Goal: Check status: Check status

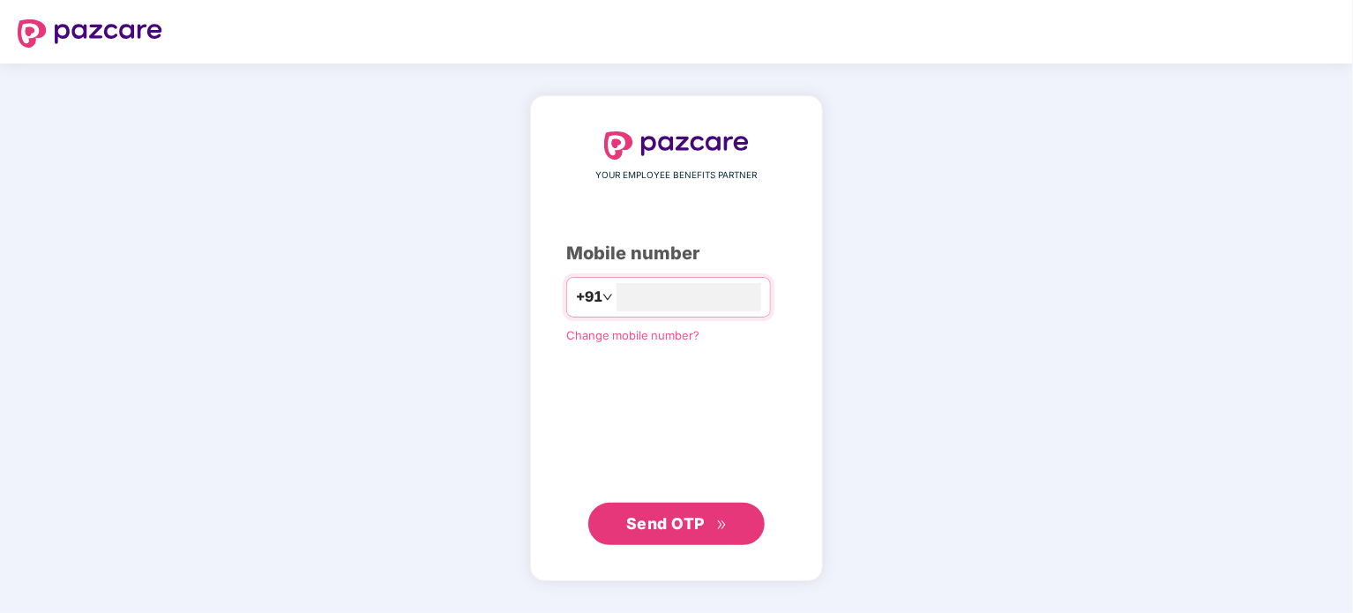
type input "**********"
click at [656, 537] on button "Send OTP" at bounding box center [676, 523] width 176 height 42
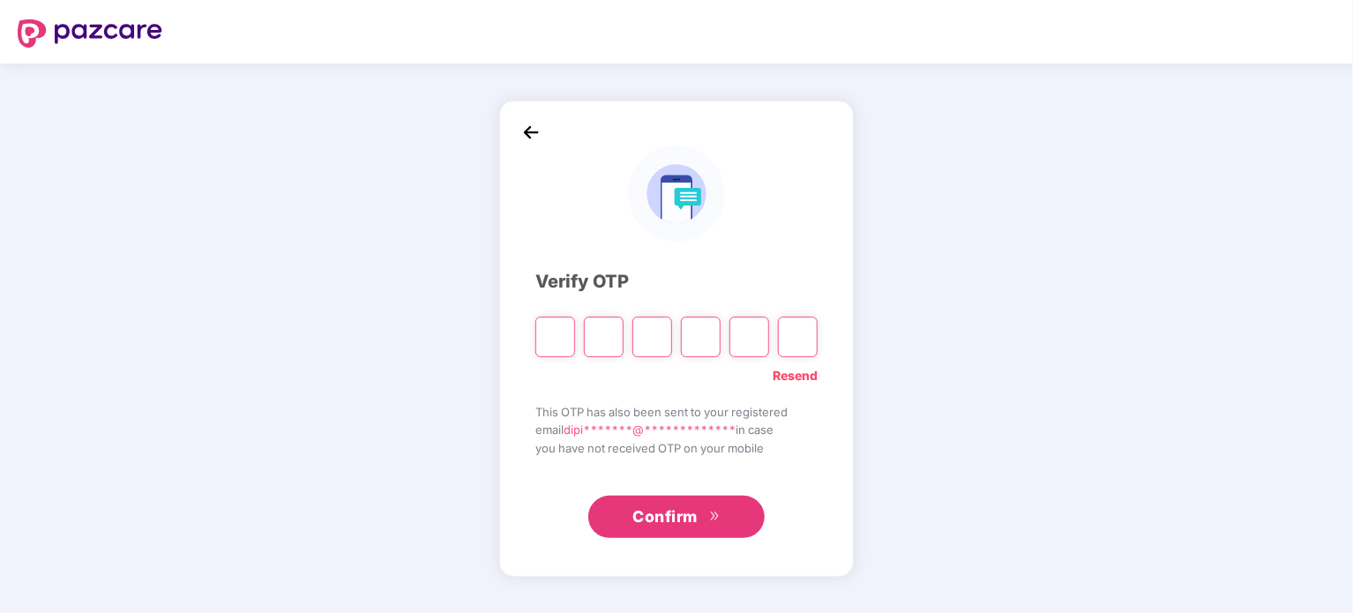
type input "*"
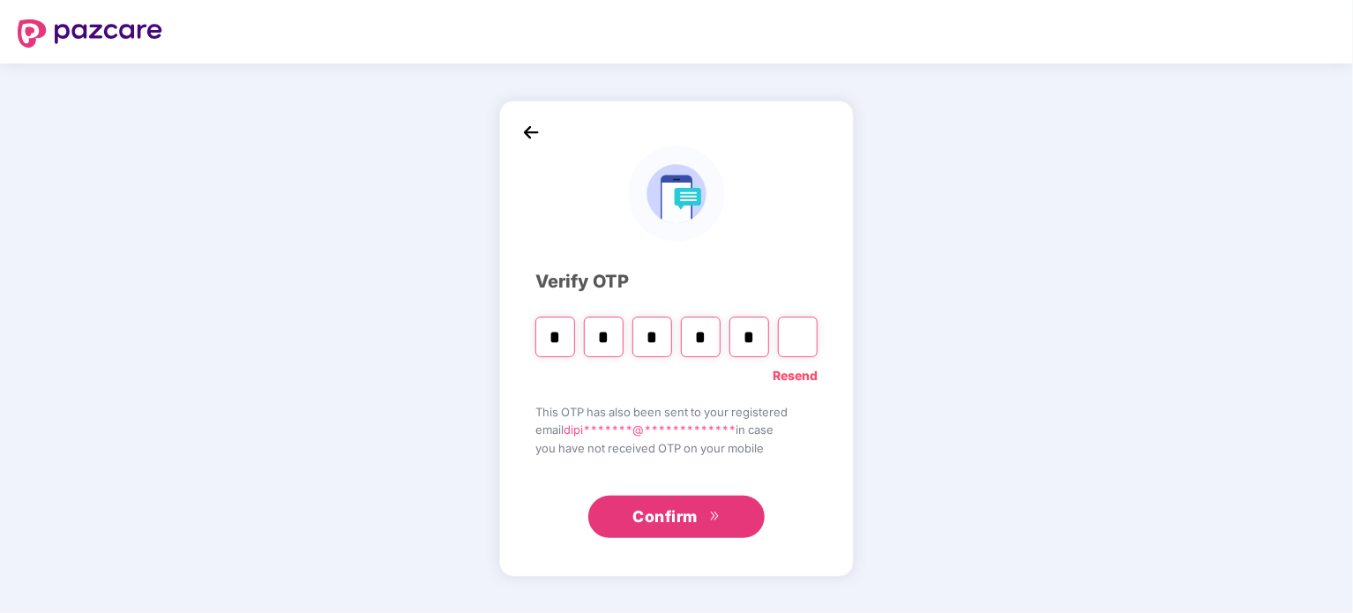
type input "*"
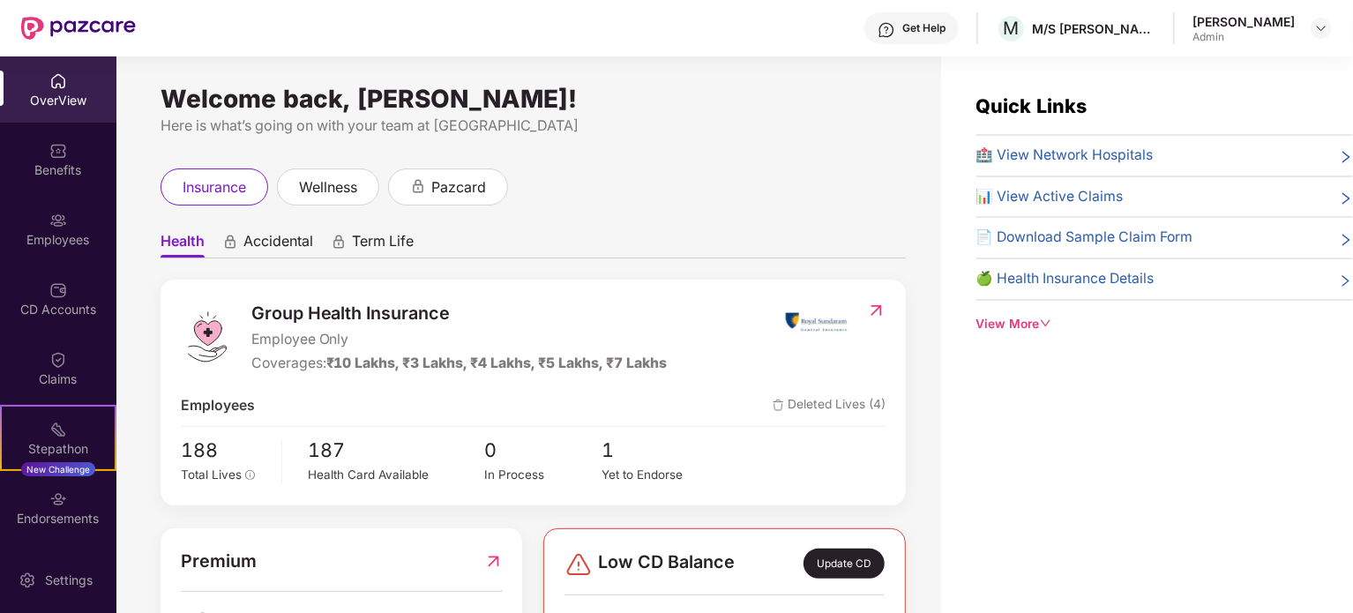
scroll to position [56, 0]
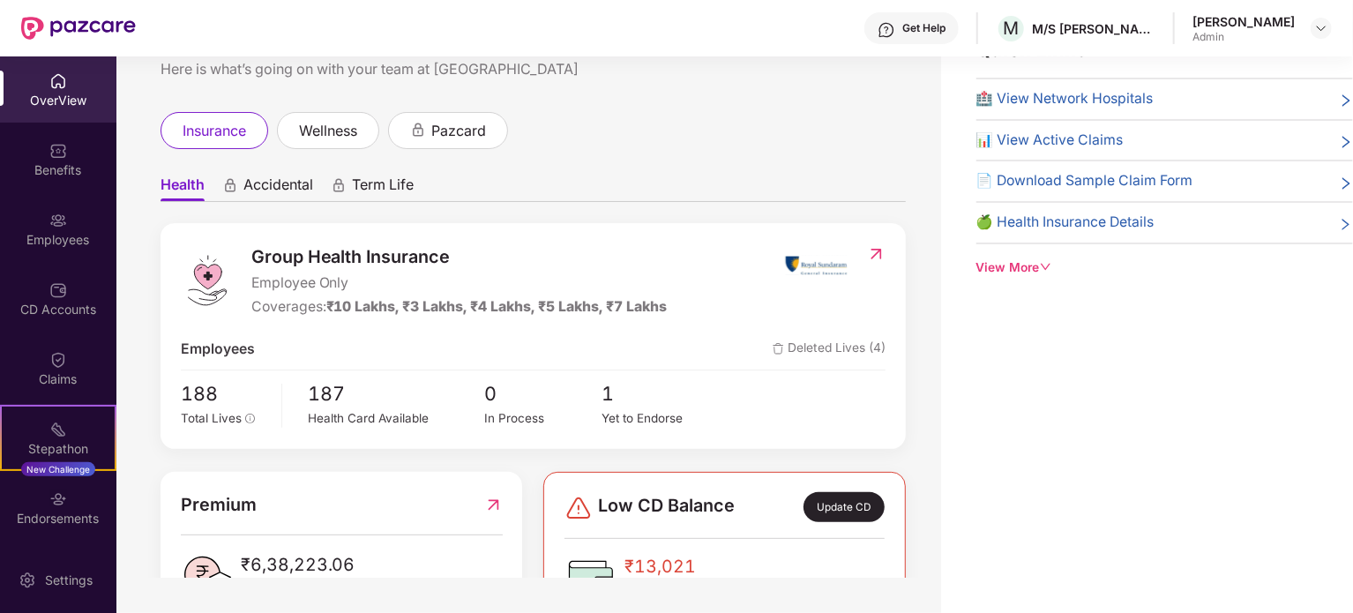
click at [896, 147] on div "insurance wellness pazcard" at bounding box center [533, 130] width 745 height 37
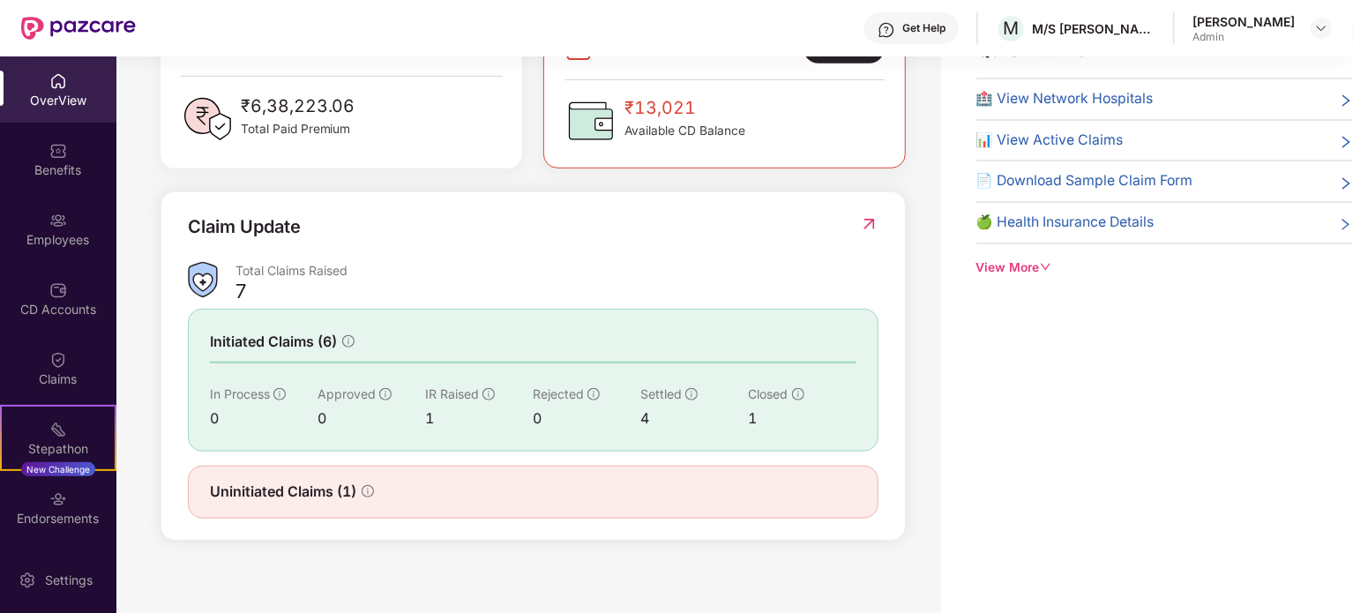
scroll to position [472, 0]
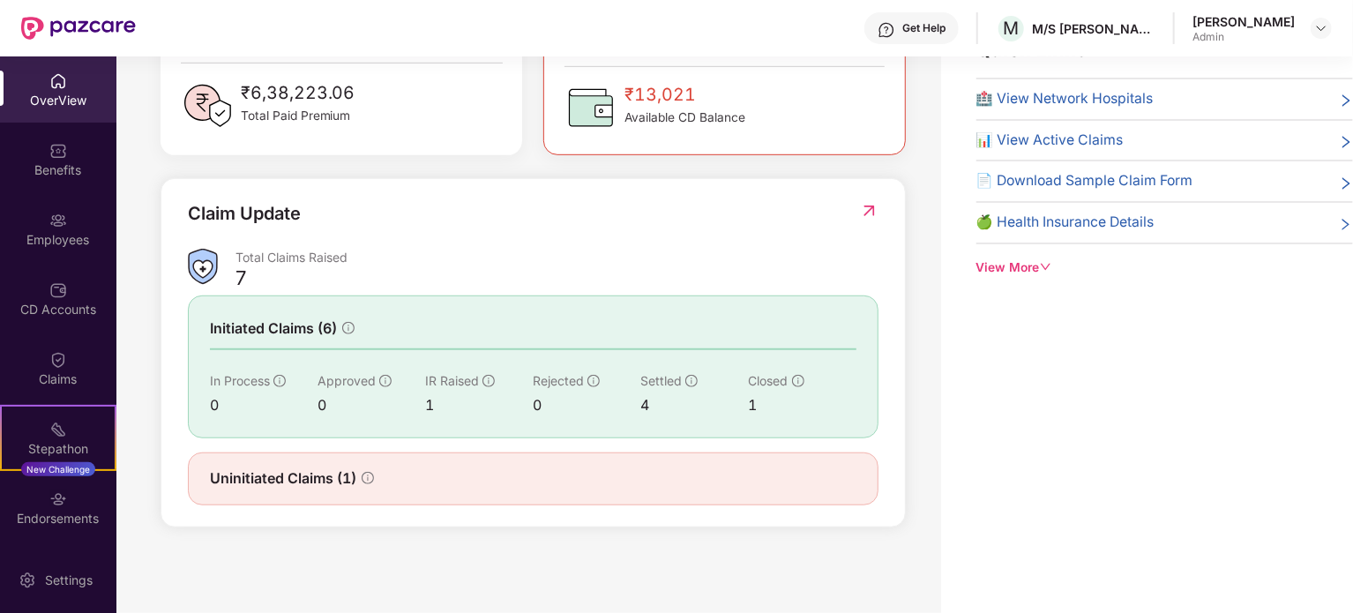
click at [781, 469] on div "Uninitiated Claims (1)" at bounding box center [533, 478] width 646 height 22
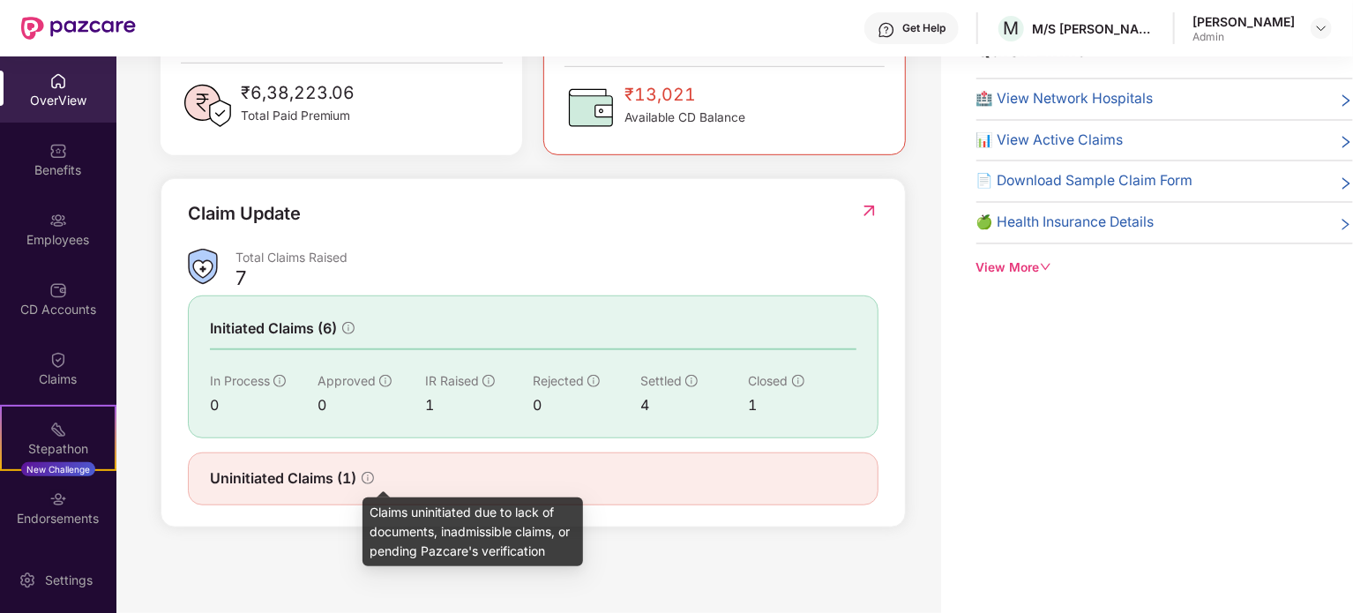
click at [368, 476] on icon "info-circle" at bounding box center [368, 478] width 12 height 12
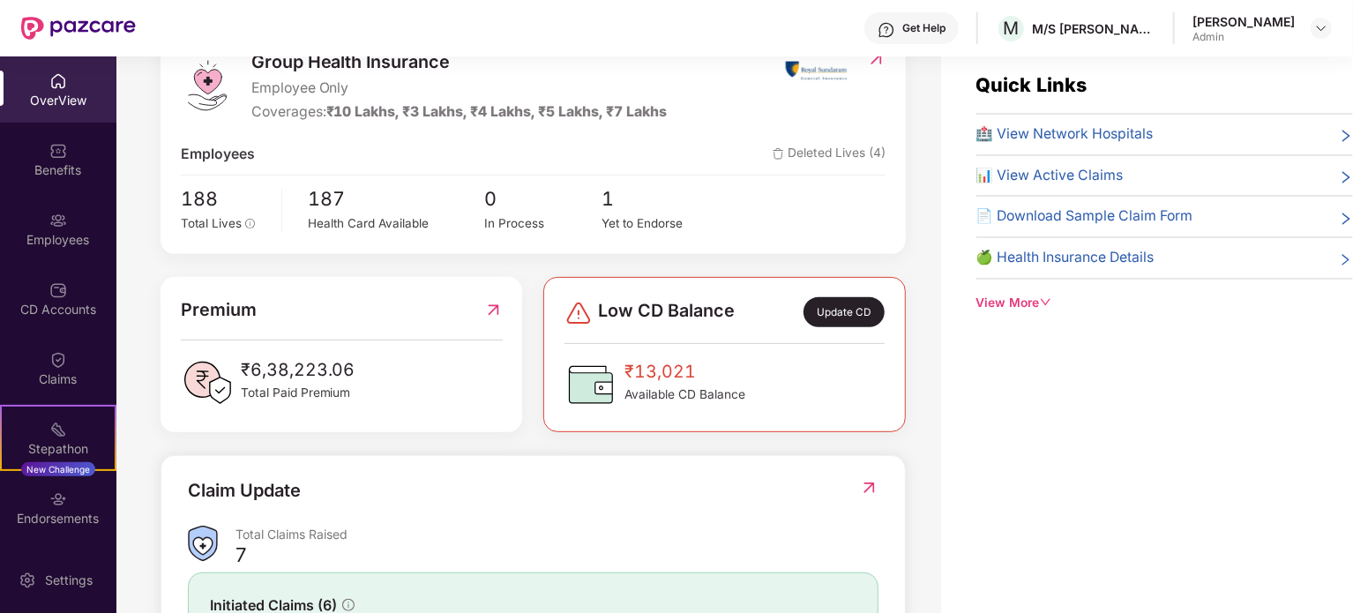
scroll to position [317, 0]
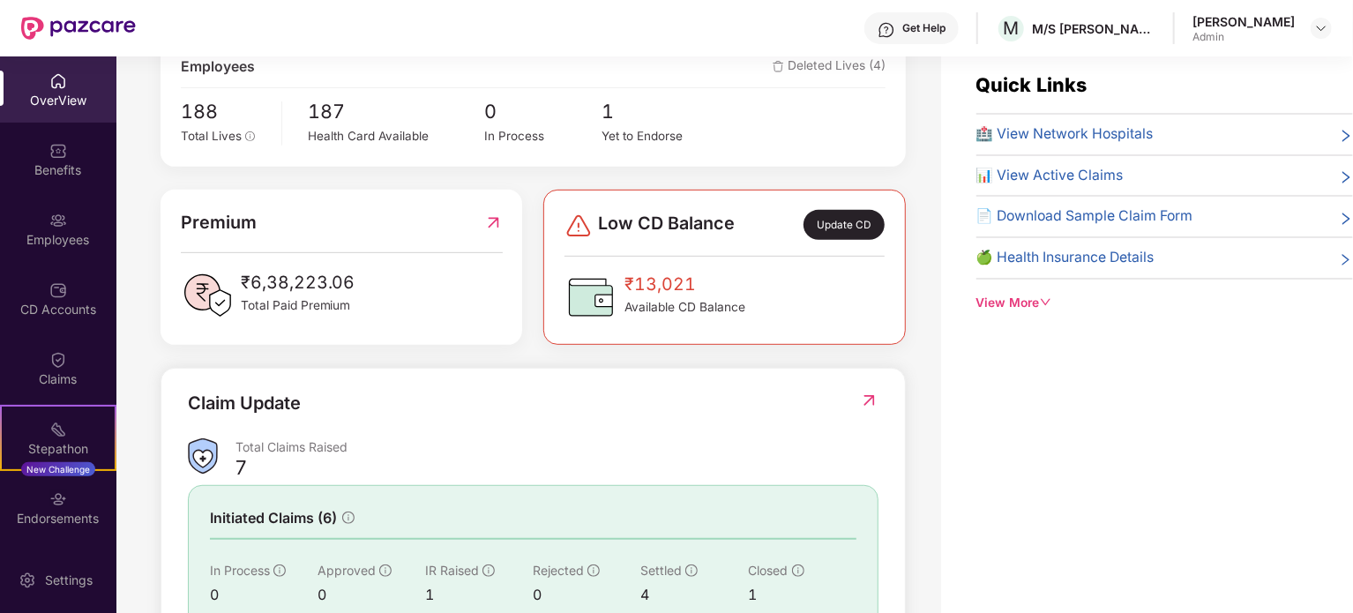
click at [1049, 300] on icon "down" at bounding box center [1046, 302] width 12 height 12
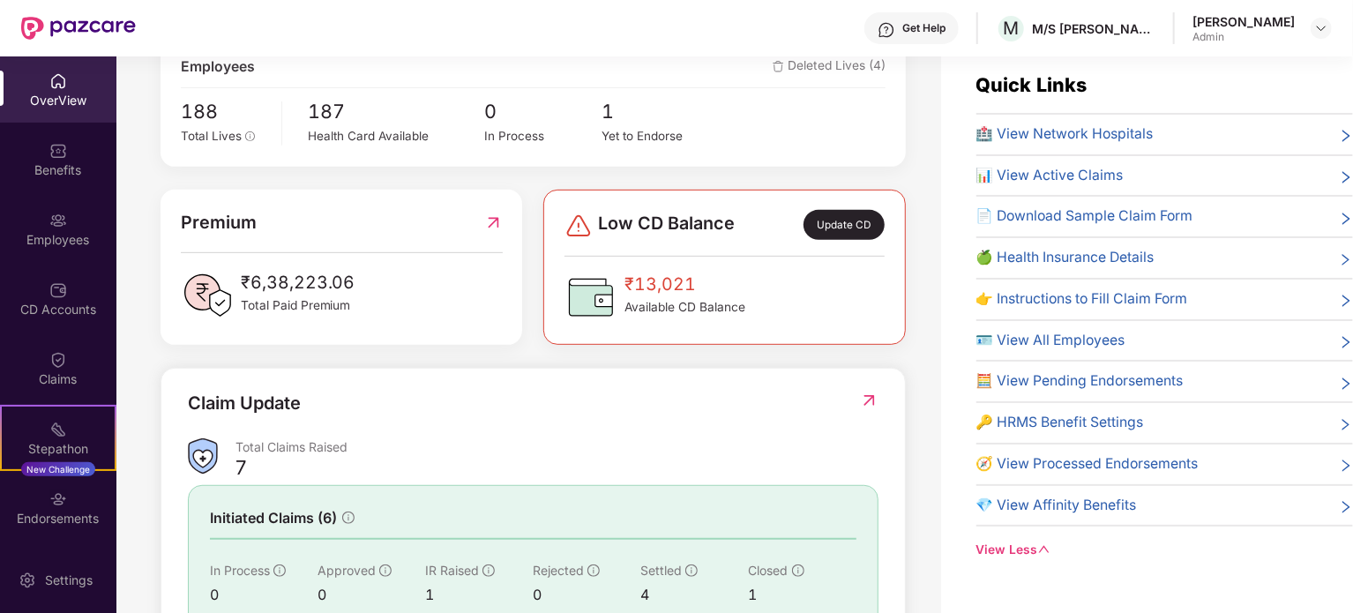
click at [1065, 385] on span "🧮 View Pending Endorsements" at bounding box center [1079, 381] width 207 height 22
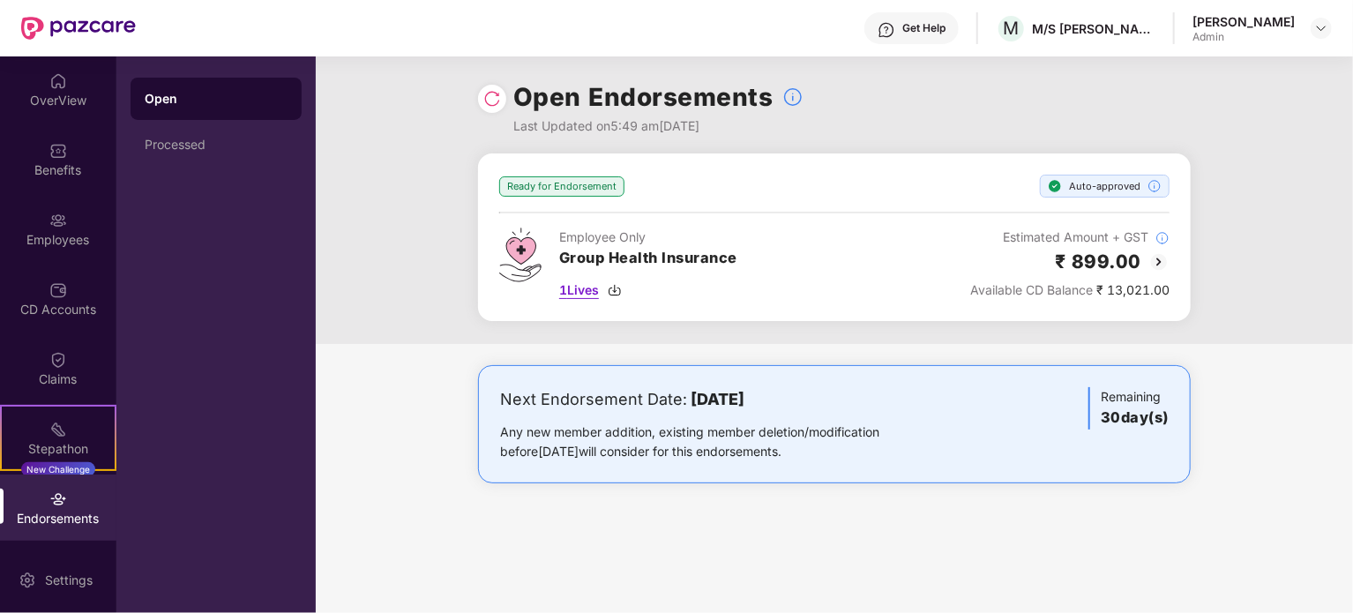
click at [591, 289] on span "1 Lives" at bounding box center [579, 289] width 40 height 19
